Goal: Find specific page/section: Find specific page/section

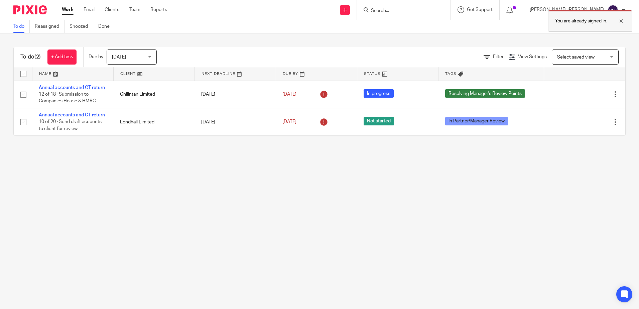
click at [621, 22] on div at bounding box center [616, 21] width 18 height 8
click at [430, 8] on input "Search" at bounding box center [400, 11] width 60 height 6
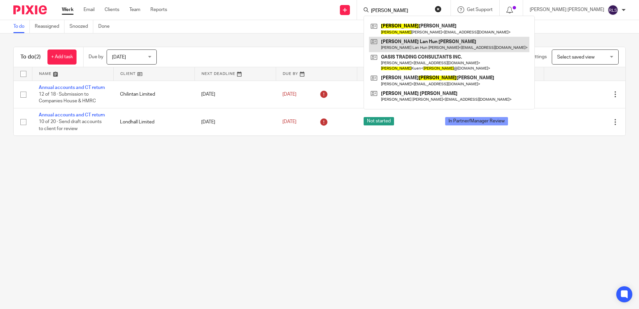
type input "[PERSON_NAME]"
click at [467, 44] on link at bounding box center [449, 44] width 160 height 15
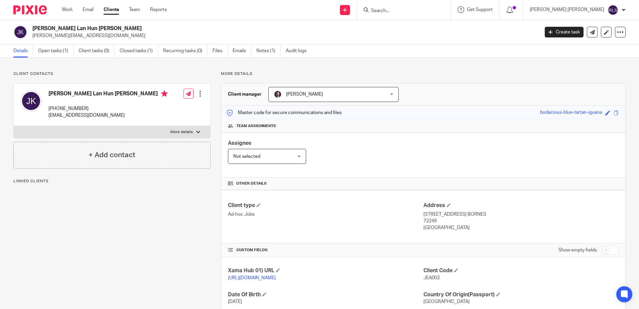
drag, startPoint x: 33, startPoint y: 40, endPoint x: 142, endPoint y: 43, distance: 108.9
click at [142, 43] on div "Jean Marie Gaetan Lan Hun Kuen geoffrey@gelconsultants.mu Create task Update fr…" at bounding box center [319, 32] width 639 height 24
drag, startPoint x: 47, startPoint y: 107, endPoint x: 140, endPoint y: 113, distance: 93.0
click at [140, 113] on div "Jean Marie Gaetan Lan Hun Kuen +23052538685 gaetan.lhk@gmail.com" at bounding box center [93, 104] width 147 height 35
click at [172, 216] on div "Client contacts Jean Marie Gaetan Lan Hun Kuen +23052538685 gaetan.lhk@gmail.co…" at bounding box center [106, 217] width 207 height 292
